Goal: Task Accomplishment & Management: Manage account settings

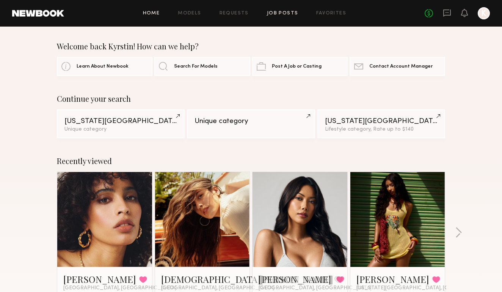
click at [274, 13] on link "Job Posts" at bounding box center [283, 13] width 32 height 5
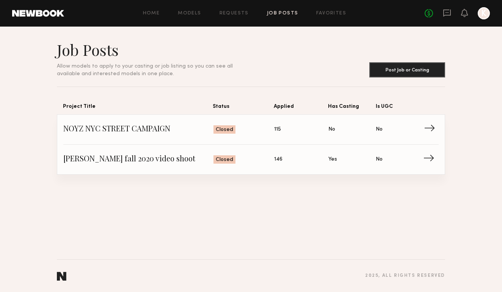
click at [430, 130] on span "→" at bounding box center [432, 129] width 16 height 11
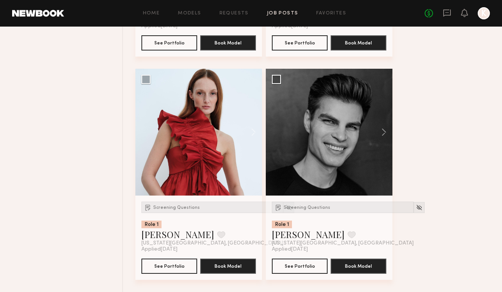
scroll to position [7210, 0]
click at [240, 11] on link "Requests" at bounding box center [234, 13] width 29 height 5
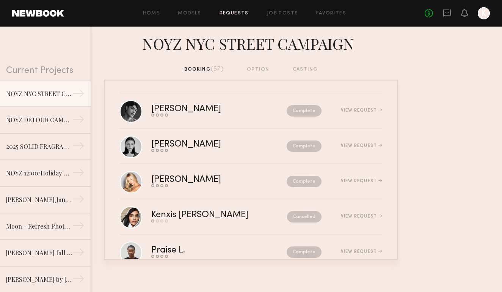
click at [312, 69] on div "booking (57) option casting" at bounding box center [251, 69] width 134 height 8
click at [488, 15] on div at bounding box center [484, 13] width 12 height 12
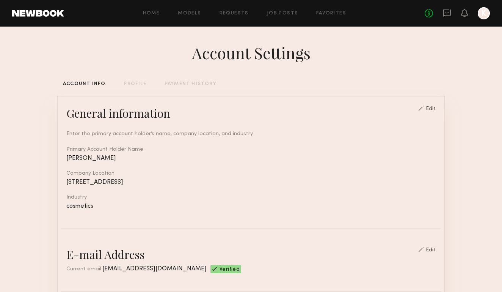
click at [193, 84] on div "PAYMENT HISTORY" at bounding box center [191, 84] width 52 height 5
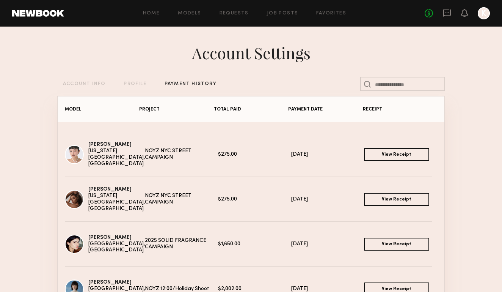
scroll to position [1193, 0]
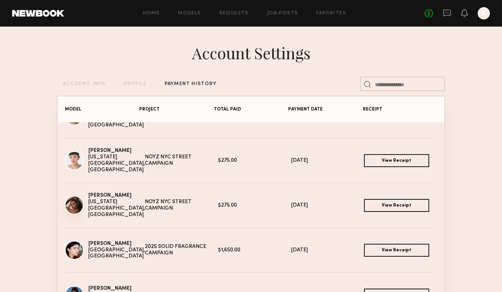
click at [76, 210] on img at bounding box center [74, 204] width 19 height 19
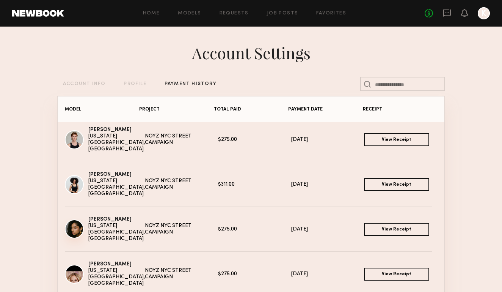
scroll to position [944, 0]
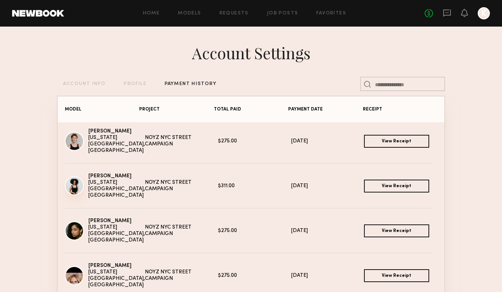
click at [78, 186] on img at bounding box center [74, 185] width 19 height 19
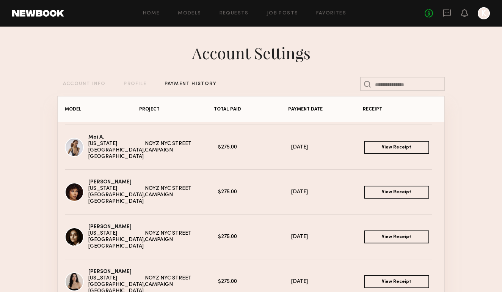
scroll to position [669, 0]
click at [79, 184] on img at bounding box center [74, 191] width 19 height 19
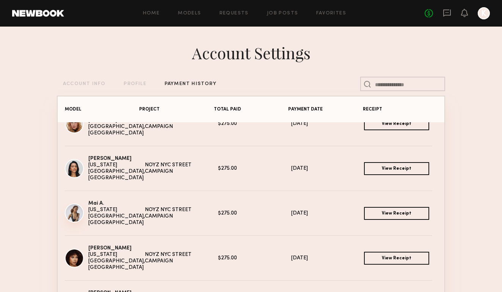
scroll to position [604, 0]
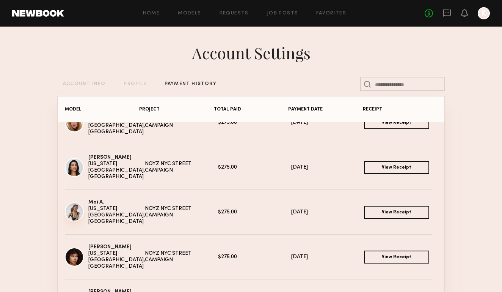
click at [77, 214] on img at bounding box center [74, 211] width 19 height 19
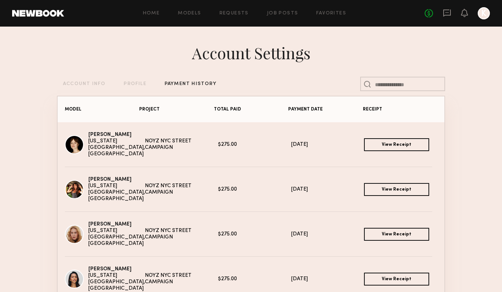
scroll to position [497, 0]
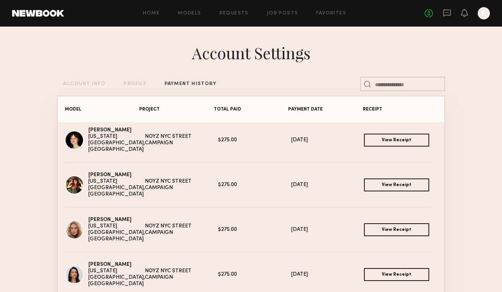
click at [400, 186] on link "View Receipt" at bounding box center [396, 184] width 65 height 13
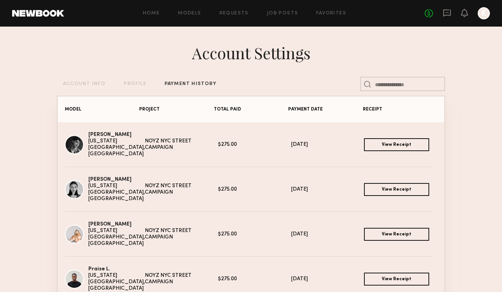
scroll to position [0, 0]
click at [76, 145] on img at bounding box center [74, 144] width 19 height 19
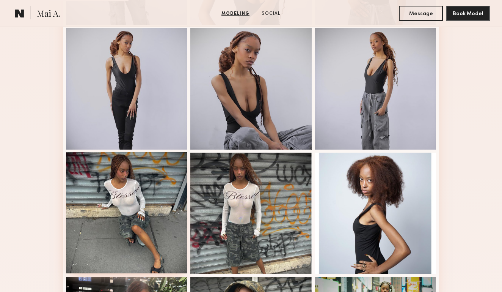
scroll to position [401, 0]
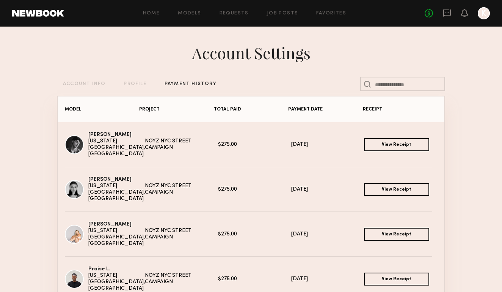
click at [392, 143] on link "View Receipt" at bounding box center [396, 144] width 65 height 13
